Goal: Navigation & Orientation: Find specific page/section

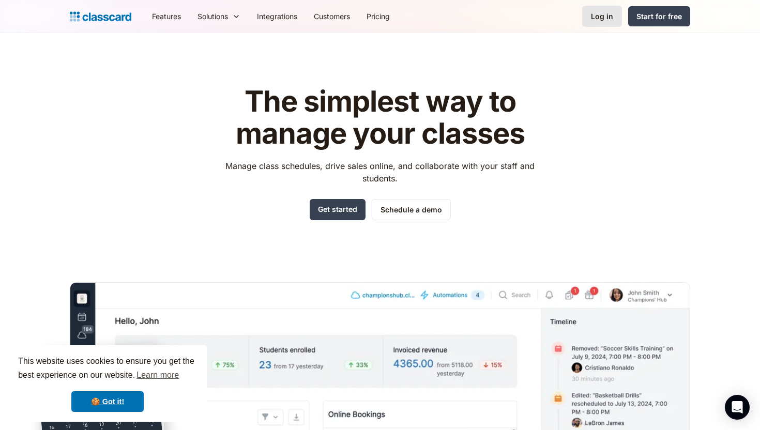
click at [595, 22] on link "Log in" at bounding box center [602, 16] width 40 height 21
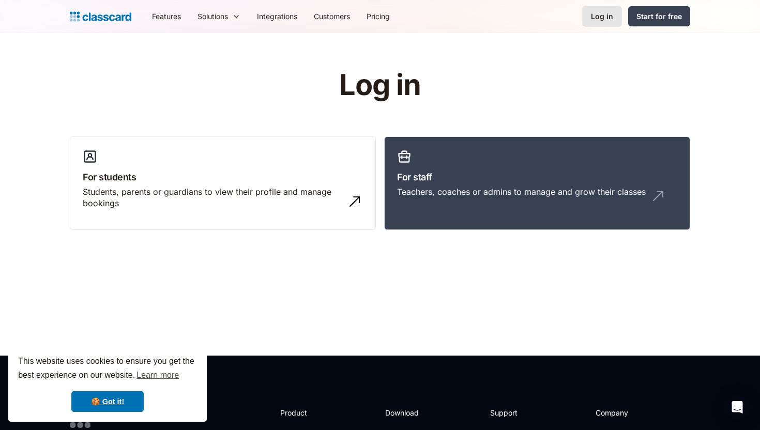
click at [606, 15] on div "Log in" at bounding box center [602, 16] width 22 height 11
click at [504, 172] on h3 "For staff" at bounding box center [537, 177] width 280 height 14
